Goal: Information Seeking & Learning: Find specific fact

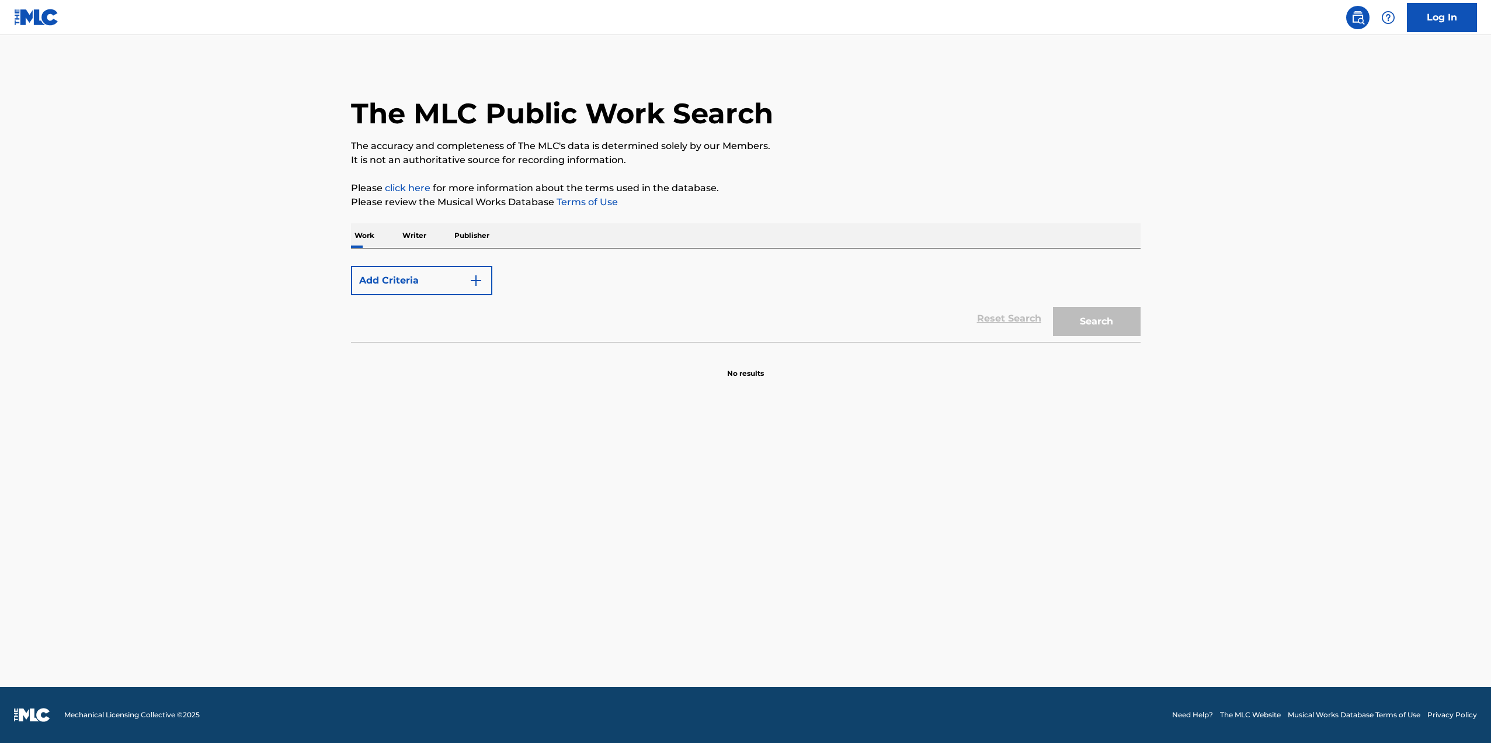
click at [383, 281] on button "Add Criteria" at bounding box center [421, 280] width 141 height 29
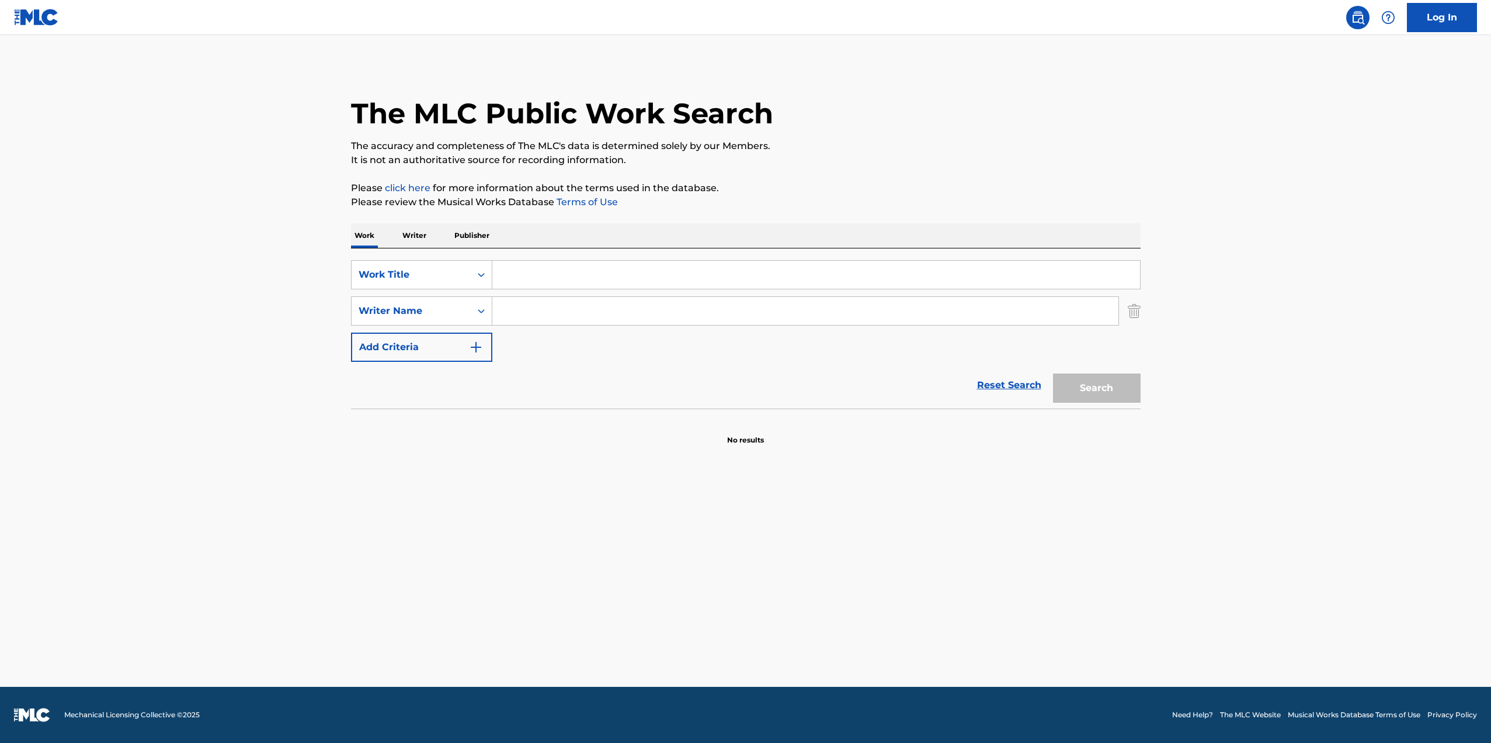
click at [529, 277] on input "Search Form" at bounding box center [816, 275] width 648 height 28
type input "(everything i do) i do it for you"
click at [532, 307] on input "Search Form" at bounding box center [805, 311] width 626 height 28
type input "[PERSON_NAME]"
click at [1089, 389] on button "Search" at bounding box center [1097, 387] width 88 height 29
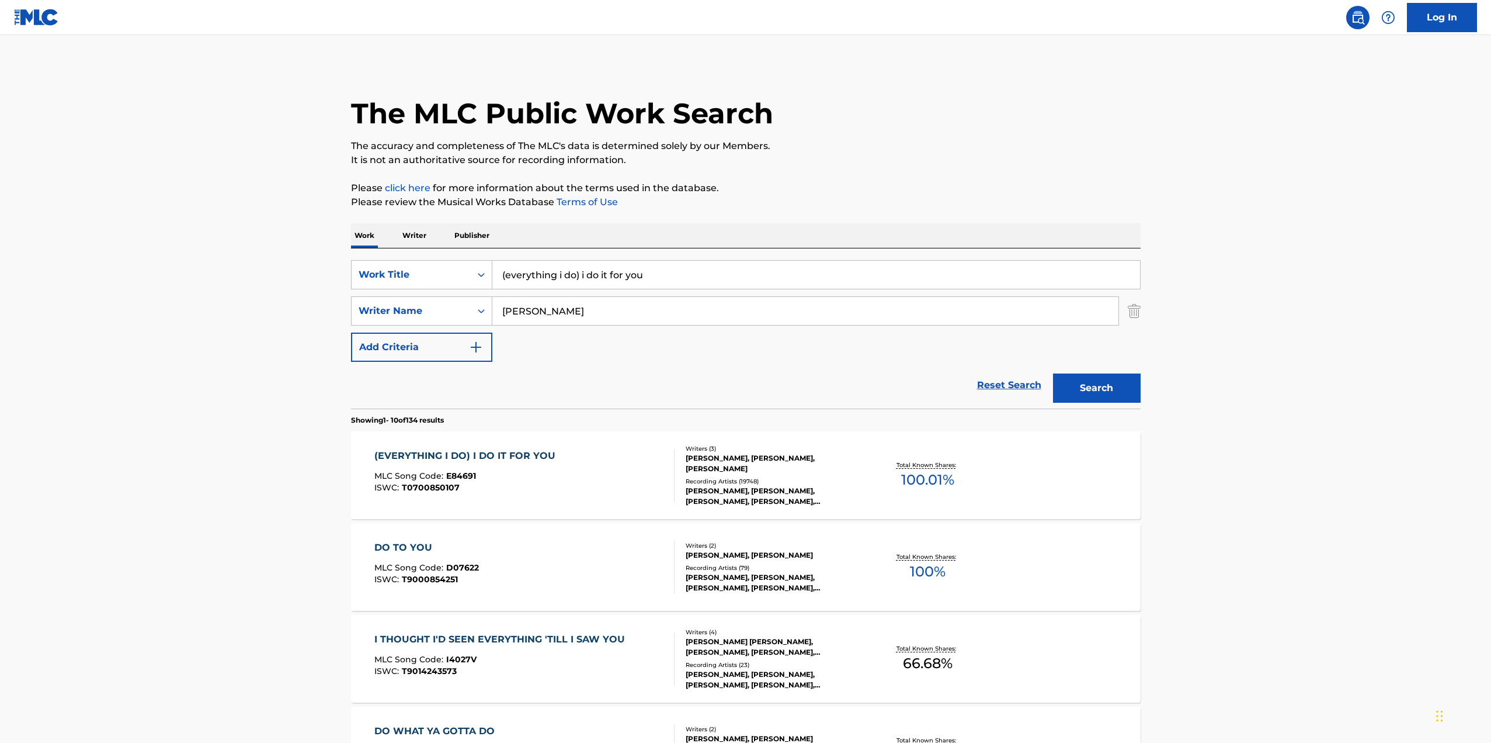
click at [712, 463] on div "[PERSON_NAME], [PERSON_NAME], [PERSON_NAME]" at bounding box center [774, 463] width 176 height 21
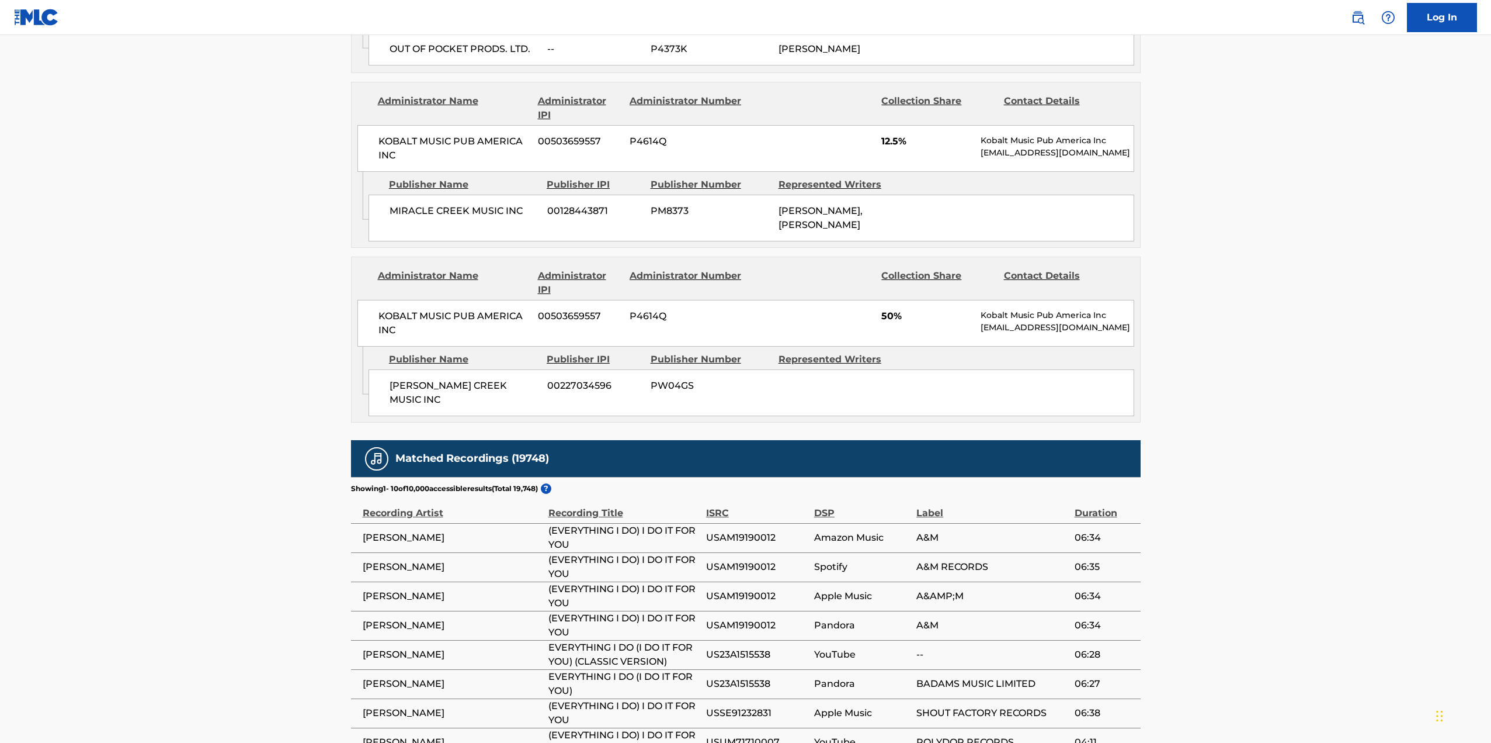
scroll to position [1987, 0]
